Goal: Transaction & Acquisition: Purchase product/service

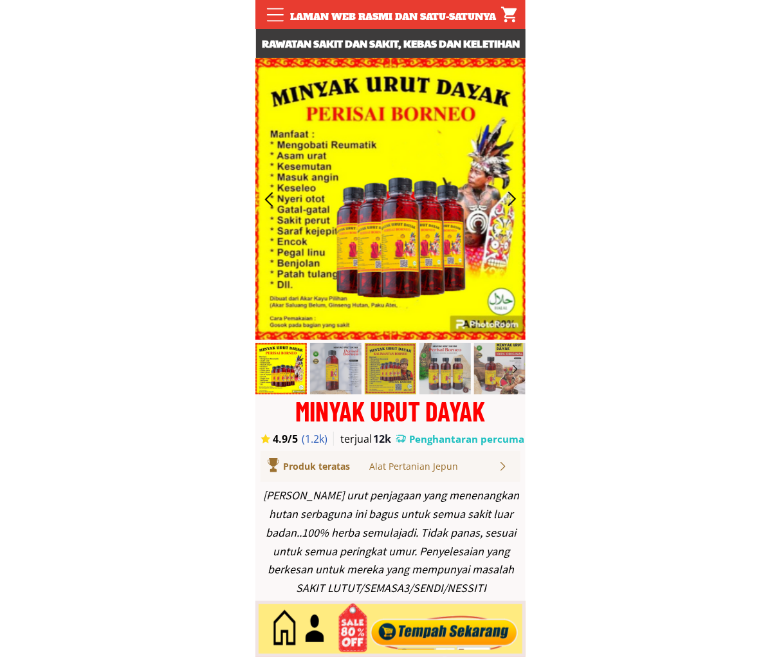
click at [464, 636] on div at bounding box center [445, 629] width 156 height 42
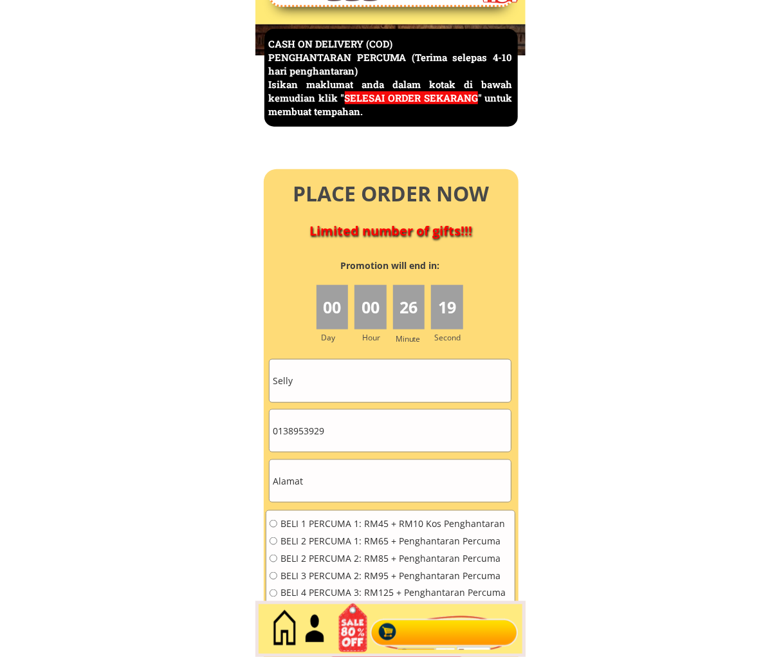
scroll to position [5582, 0]
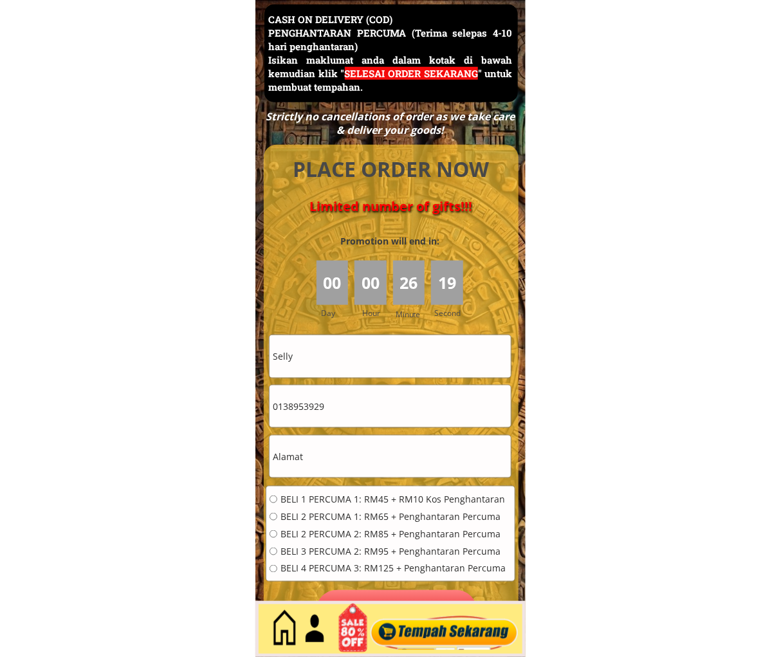
click at [351, 390] on input "0138953929" at bounding box center [390, 406] width 241 height 42
click at [350, 390] on input "0138953929" at bounding box center [390, 406] width 241 height 42
paste input "74913208"
type input "0174913208"
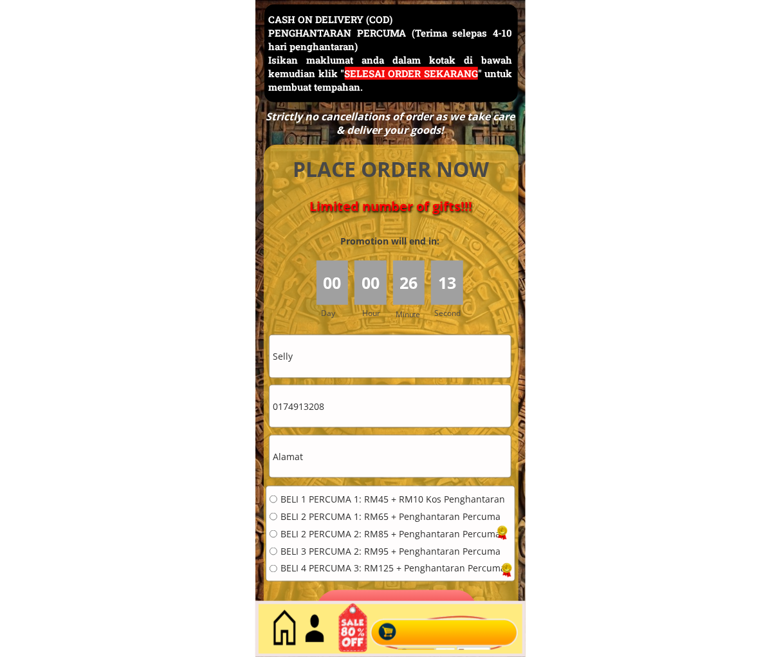
click at [392, 459] on input "text" at bounding box center [390, 457] width 241 height 42
paste input "6-5-3 Pesiaran Mayang Pasir 5,[GEOGRAPHIC_DATA],[GEOGRAPHIC_DATA]"
type input "6-5-3 Pesiaran Mayang Pasir 5,[GEOGRAPHIC_DATA],[GEOGRAPHIC_DATA]"
click at [360, 373] on input "Selly" at bounding box center [390, 356] width 241 height 42
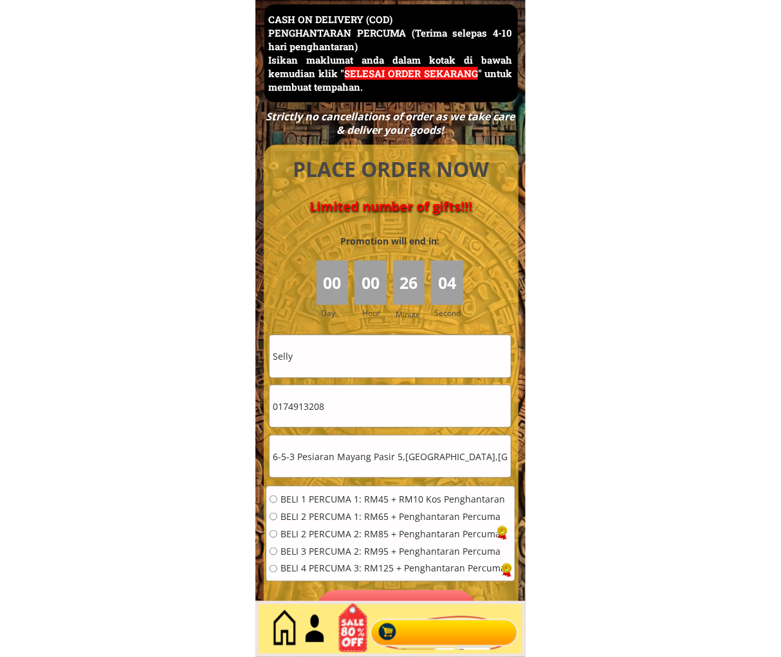
paste input "[PERSON_NAME]"
type input "[PERSON_NAME]"
click at [318, 498] on span "BELI 1 PERCUMA 1: RM45 + RM10 Kos Penghantaran" at bounding box center [392, 499] width 225 height 9
radio input "true"
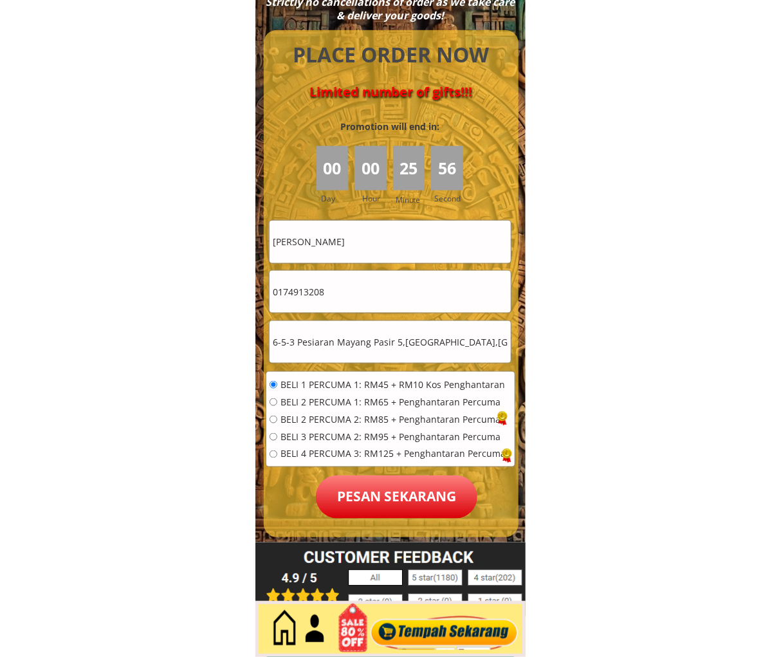
scroll to position [5701, 0]
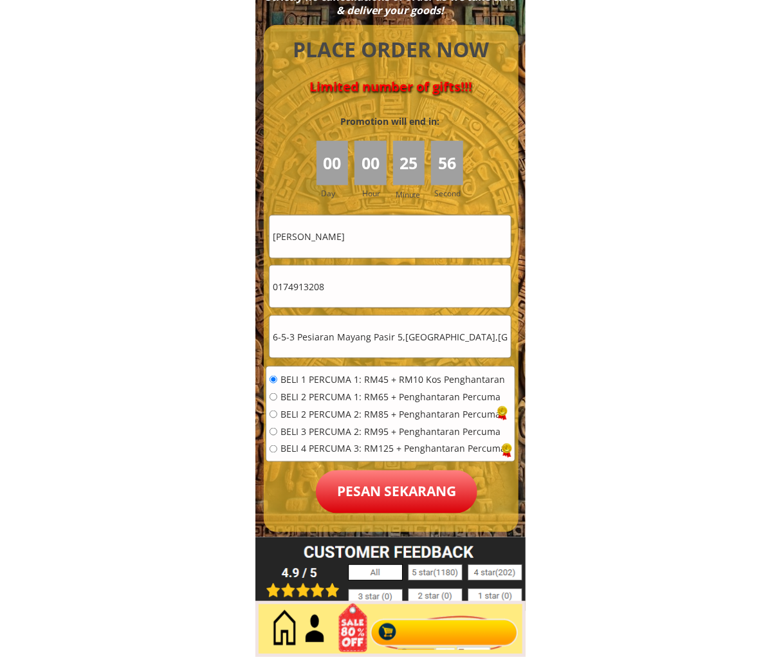
click at [382, 472] on p "Pesan sekarang" at bounding box center [396, 491] width 161 height 43
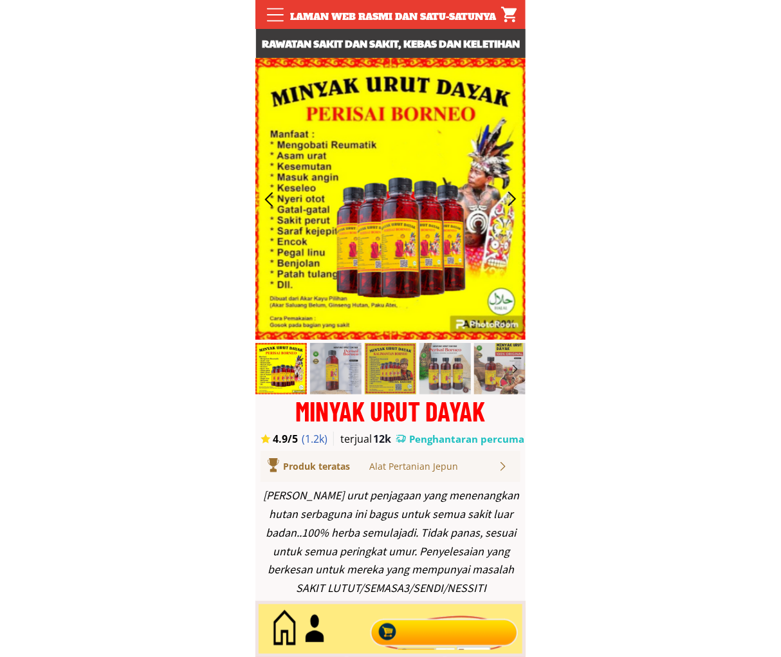
click at [452, 618] on div at bounding box center [445, 629] width 156 height 42
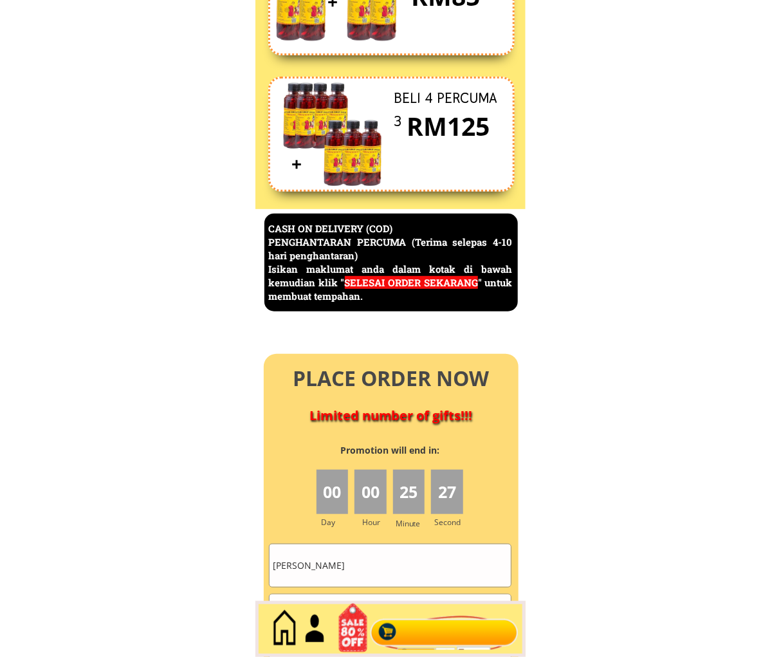
scroll to position [5582, 0]
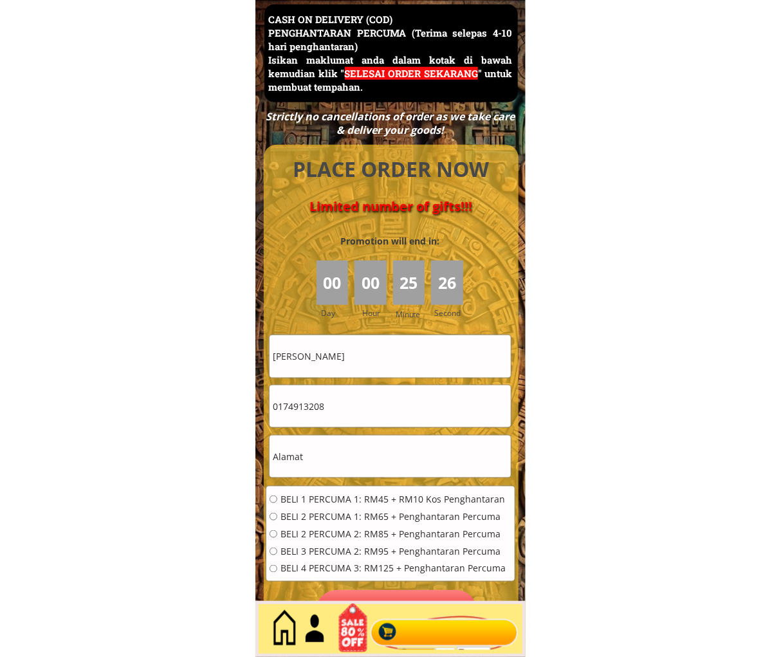
click at [416, 367] on input "[PERSON_NAME]" at bounding box center [390, 356] width 241 height 42
paste input "Azizah othman"
type input "Azizah othman"
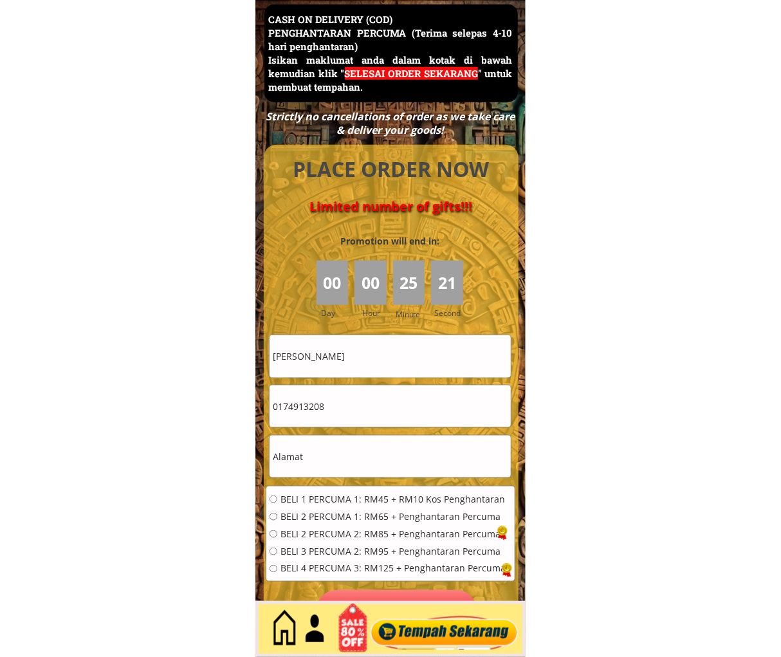
click at [359, 419] on input "0174913208" at bounding box center [390, 406] width 241 height 42
paste input "99092727"
type input "0199092727"
click at [421, 459] on input "text" at bounding box center [390, 457] width 241 height 42
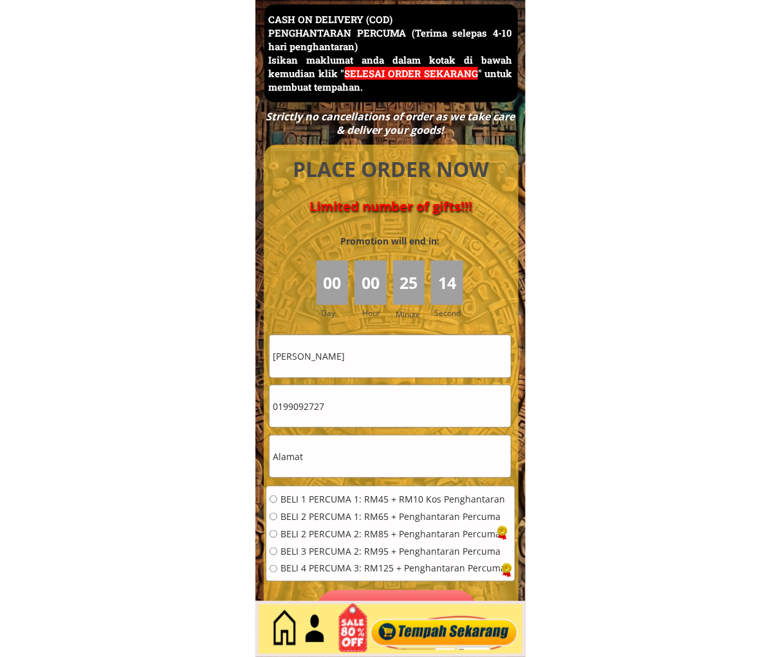
click at [421, 459] on input "text" at bounding box center [390, 457] width 241 height 42
paste input "Pt 26471 Lorong 1, Kampung Pak Tijah Tok Jembal, 21300 Kuala Nerus, Terengganu"
type input "Pt 26471 Lorong 1, Kampung Pak Tijah Tok Jembal, 21300 Kuala Nerus, Terengganu"
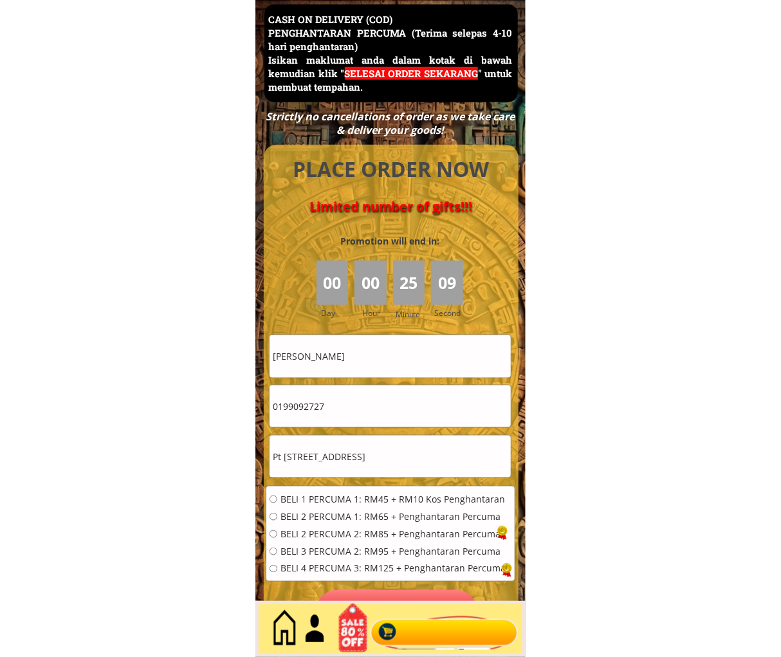
click at [317, 551] on span "BELI 3 PERCUMA 2: RM95 + Penghantaran Percuma" at bounding box center [392, 551] width 225 height 9
radio input "true"
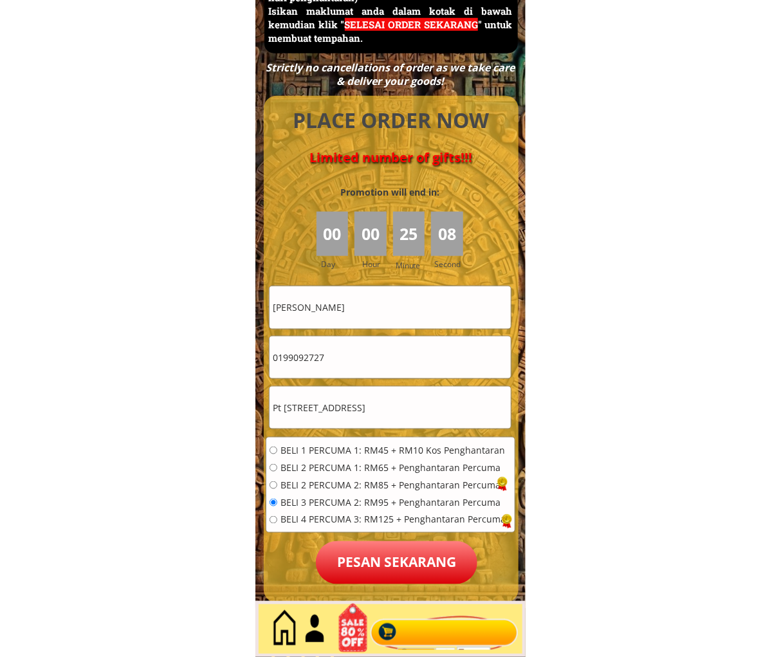
scroll to position [5701, 0]
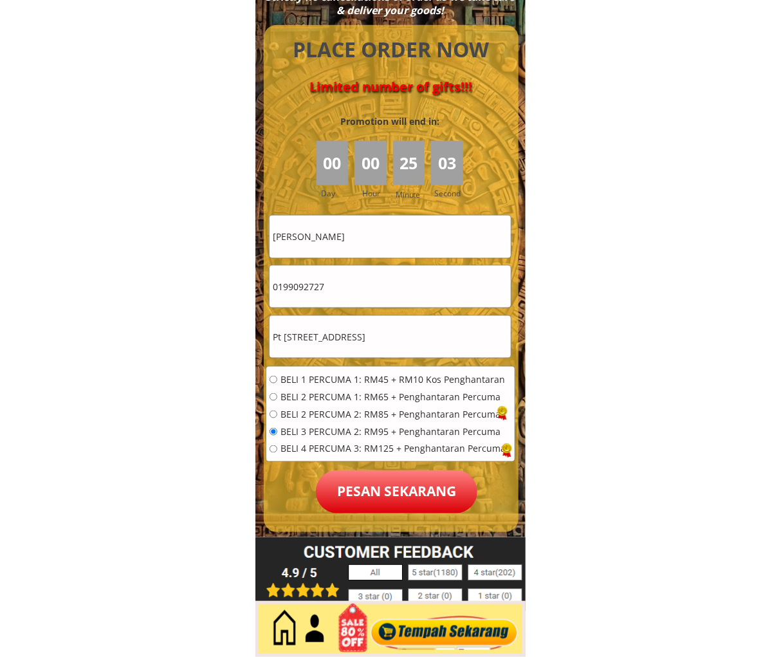
click at [397, 481] on p "Pesan sekarang" at bounding box center [396, 491] width 161 height 43
